Goal: Task Accomplishment & Management: Manage account settings

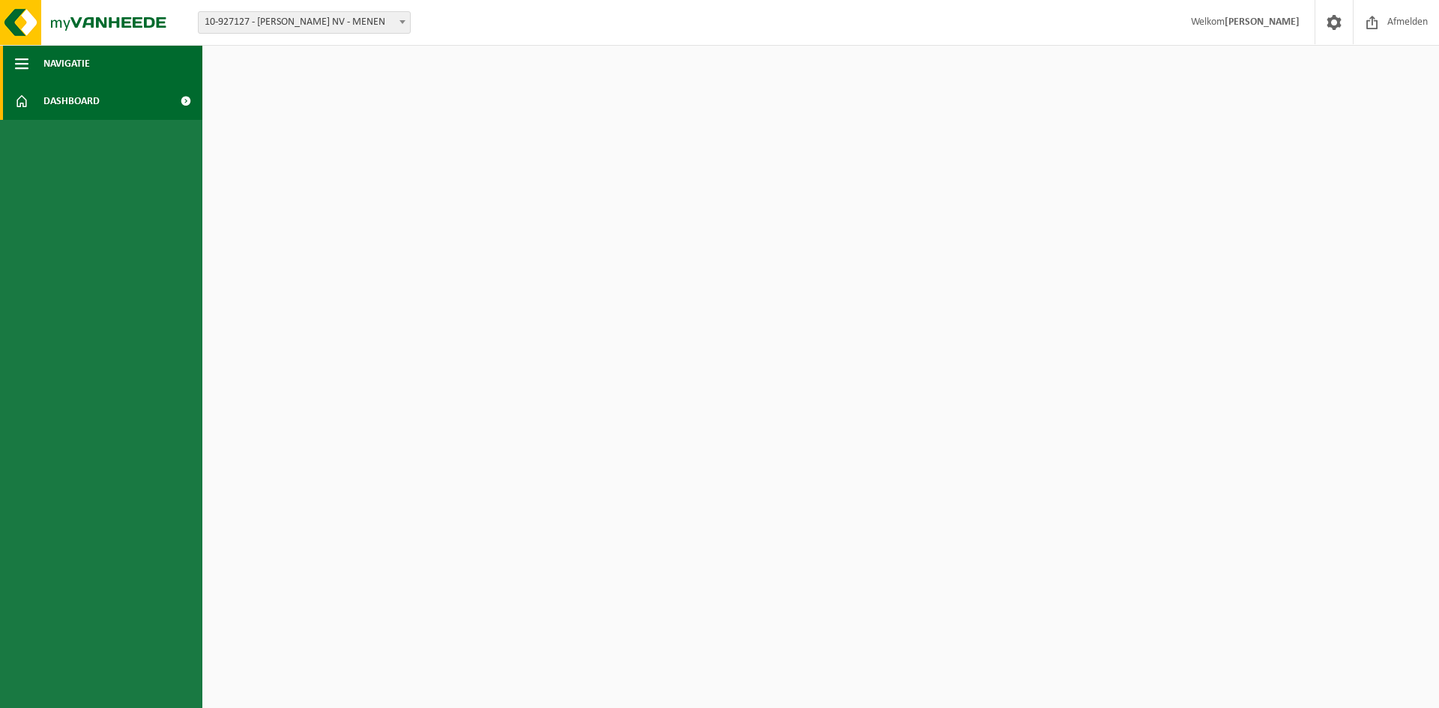
click at [93, 60] on button "Navigatie" at bounding box center [101, 63] width 202 height 37
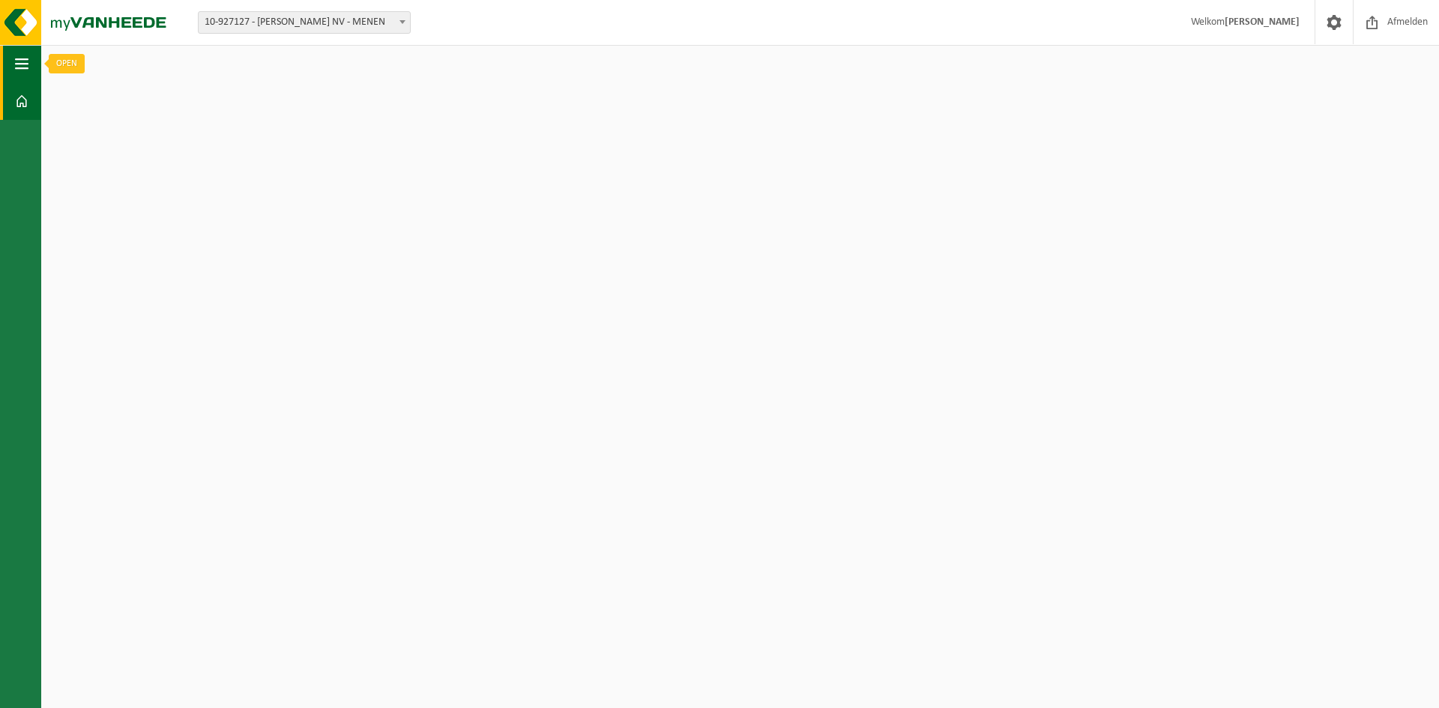
click at [20, 62] on span "button" at bounding box center [21, 63] width 13 height 37
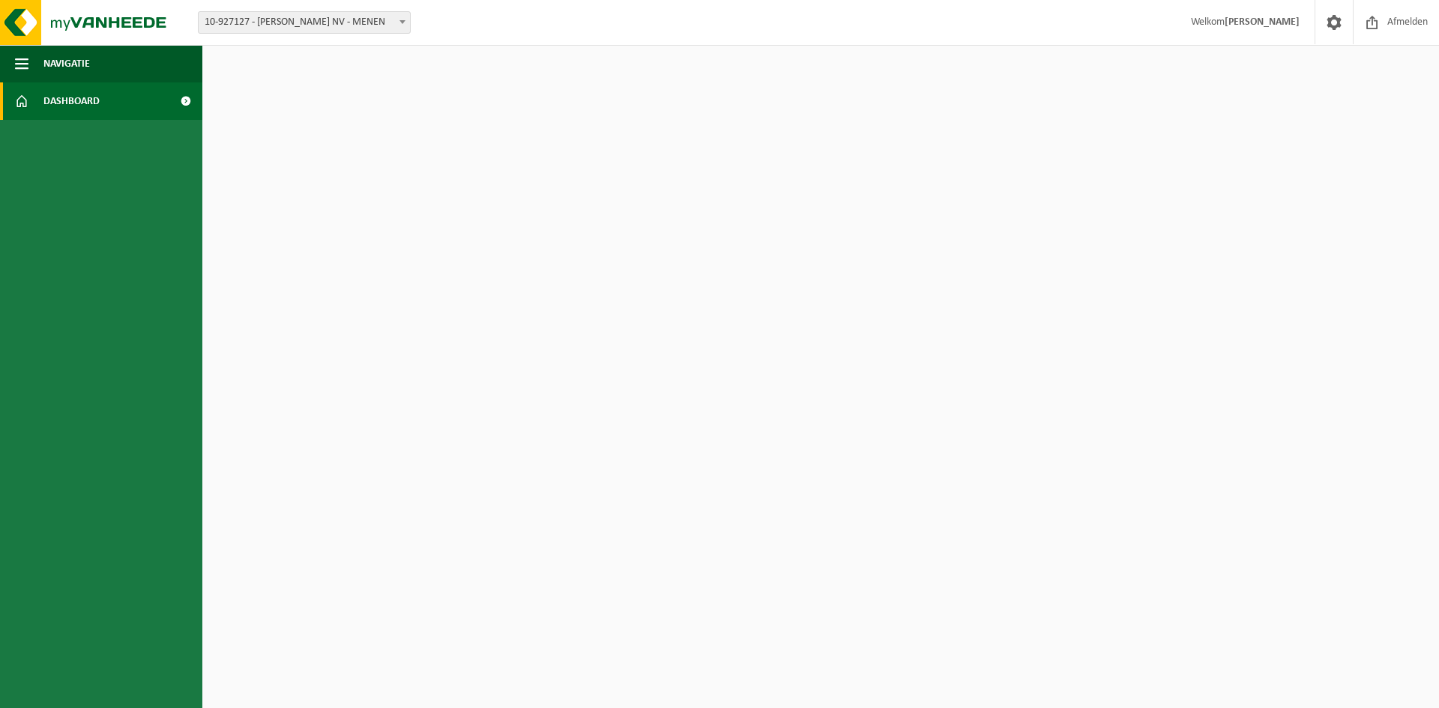
click at [181, 99] on span at bounding box center [186, 100] width 34 height 37
click at [26, 14] on img at bounding box center [90, 22] width 180 height 45
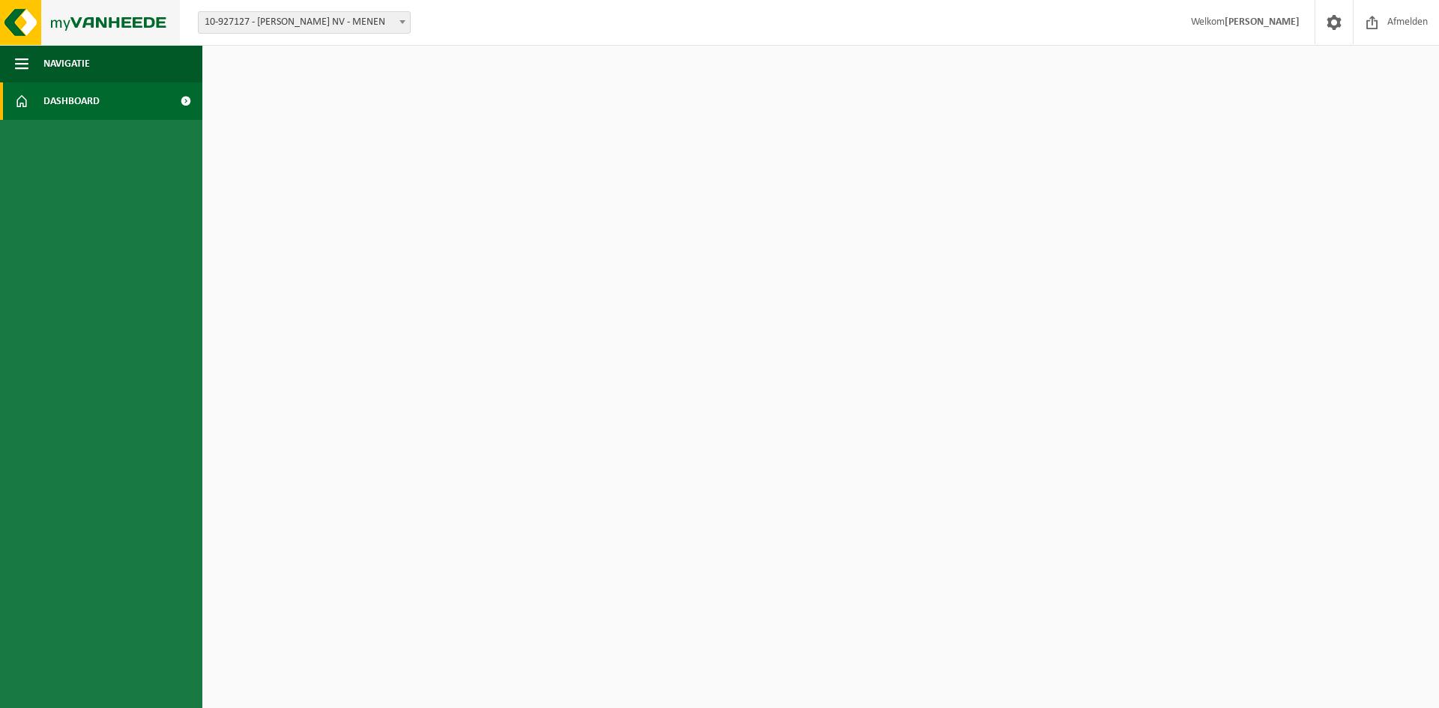
drag, startPoint x: 0, startPoint y: 0, endPoint x: 28, endPoint y: 13, distance: 30.5
click at [28, 13] on img at bounding box center [90, 22] width 180 height 45
click at [29, 12] on img at bounding box center [90, 22] width 180 height 45
click at [587, 190] on html "Vestiging: 10-927127 - [PERSON_NAME] NV - MENEN 10-927127 - [PERSON_NAME] NV - …" at bounding box center [719, 354] width 1439 height 708
click at [403, 23] on b at bounding box center [402, 22] width 6 height 4
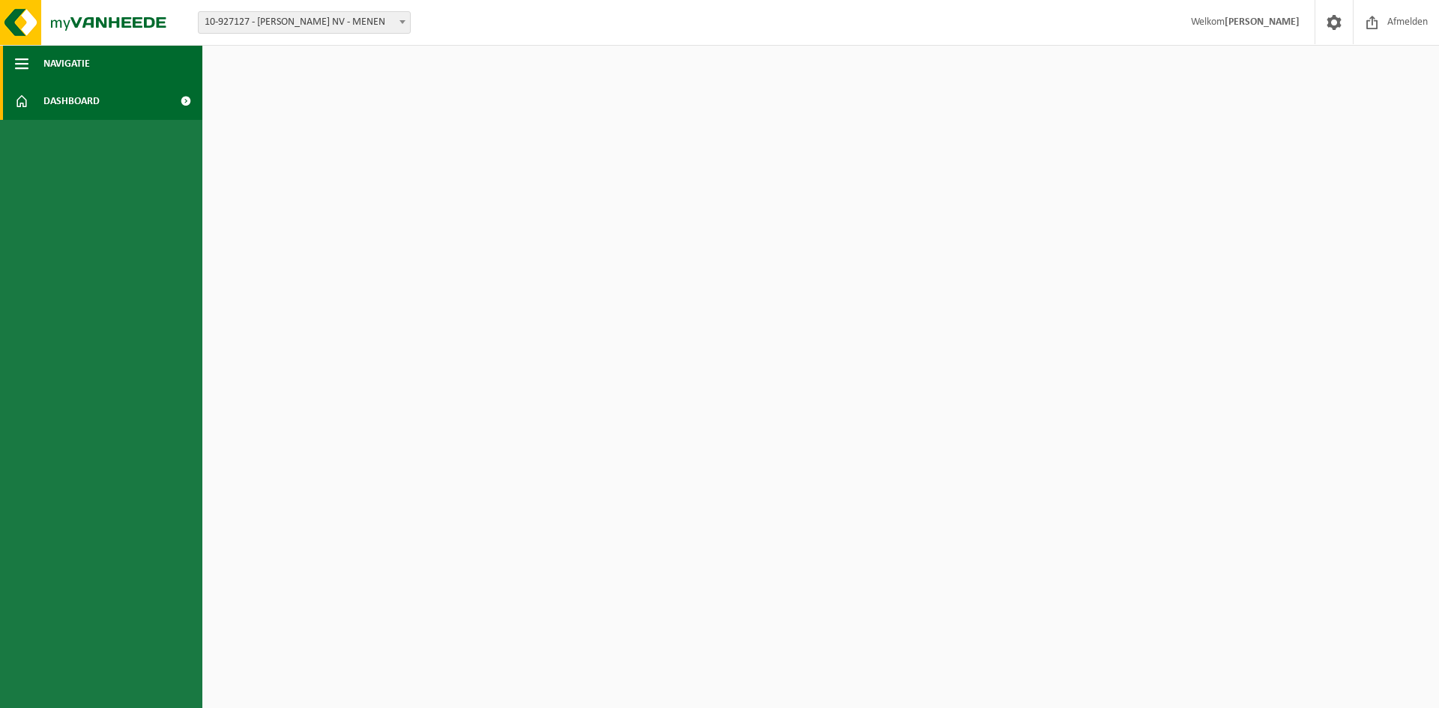
click at [55, 61] on span "Navigatie" at bounding box center [66, 63] width 46 height 37
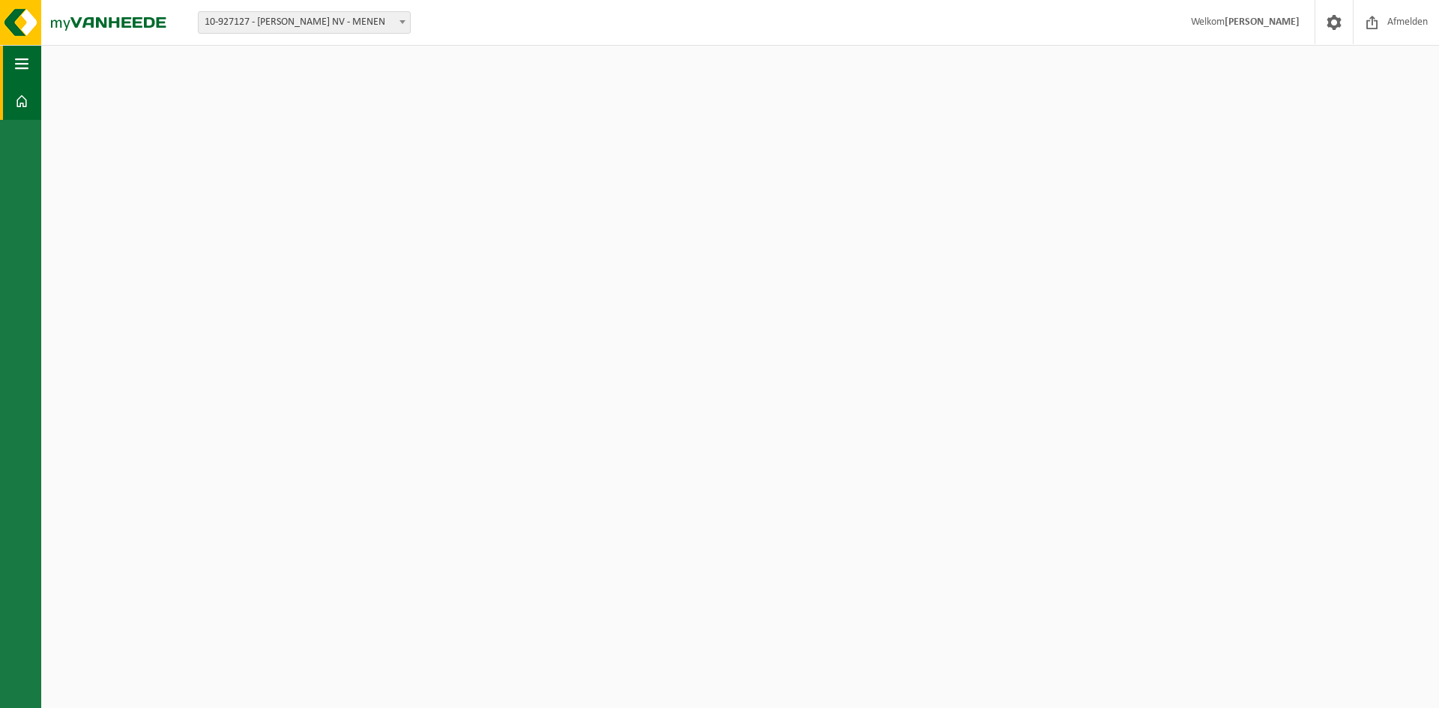
click at [22, 68] on span "button" at bounding box center [21, 63] width 13 height 37
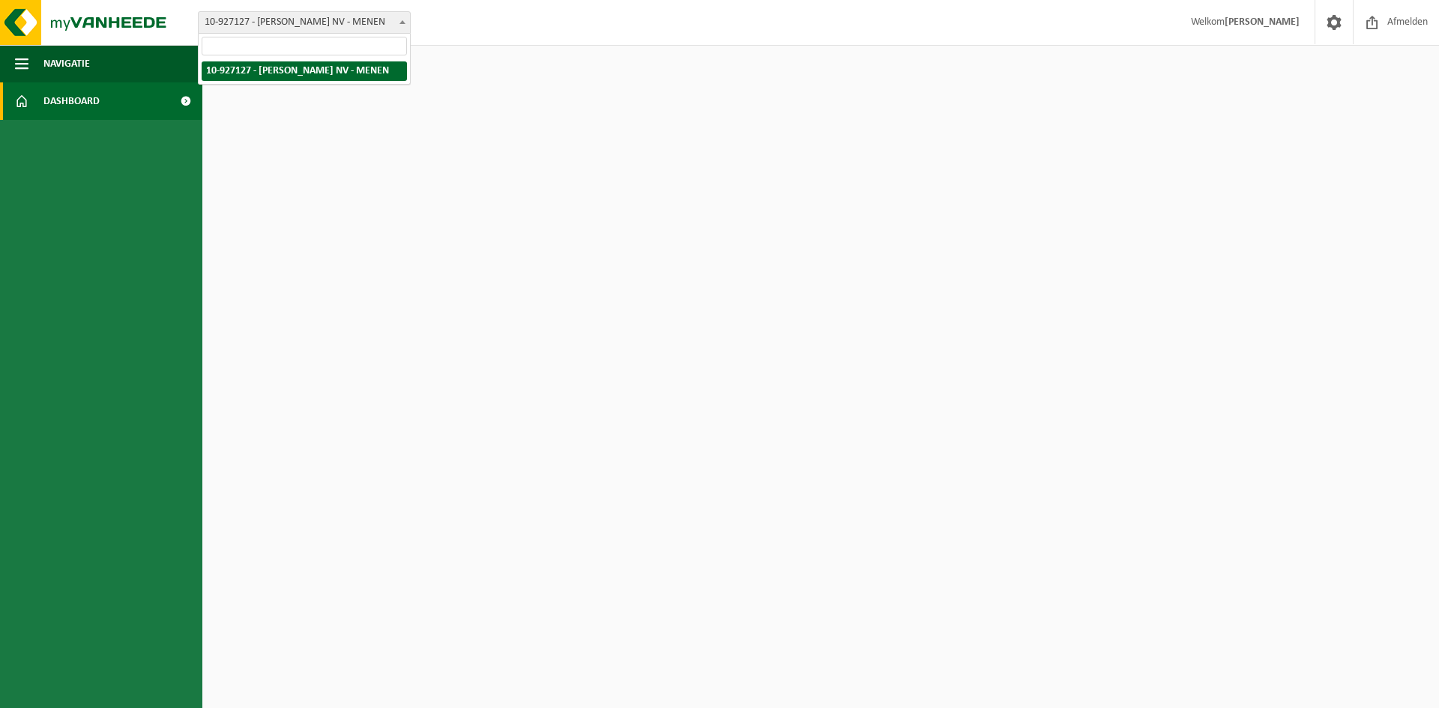
click at [316, 22] on span "10-927127 - [PERSON_NAME] NV - MENEN" at bounding box center [304, 22] width 211 height 21
click at [1272, 24] on strong "[PERSON_NAME]" at bounding box center [1261, 21] width 75 height 11
click at [1118, 510] on html "Vestiging: 10-927127 - [PERSON_NAME] NV - MENEN 10-927127 - [PERSON_NAME] NV - …" at bounding box center [719, 354] width 1439 height 708
